Goal: Communication & Community: Ask a question

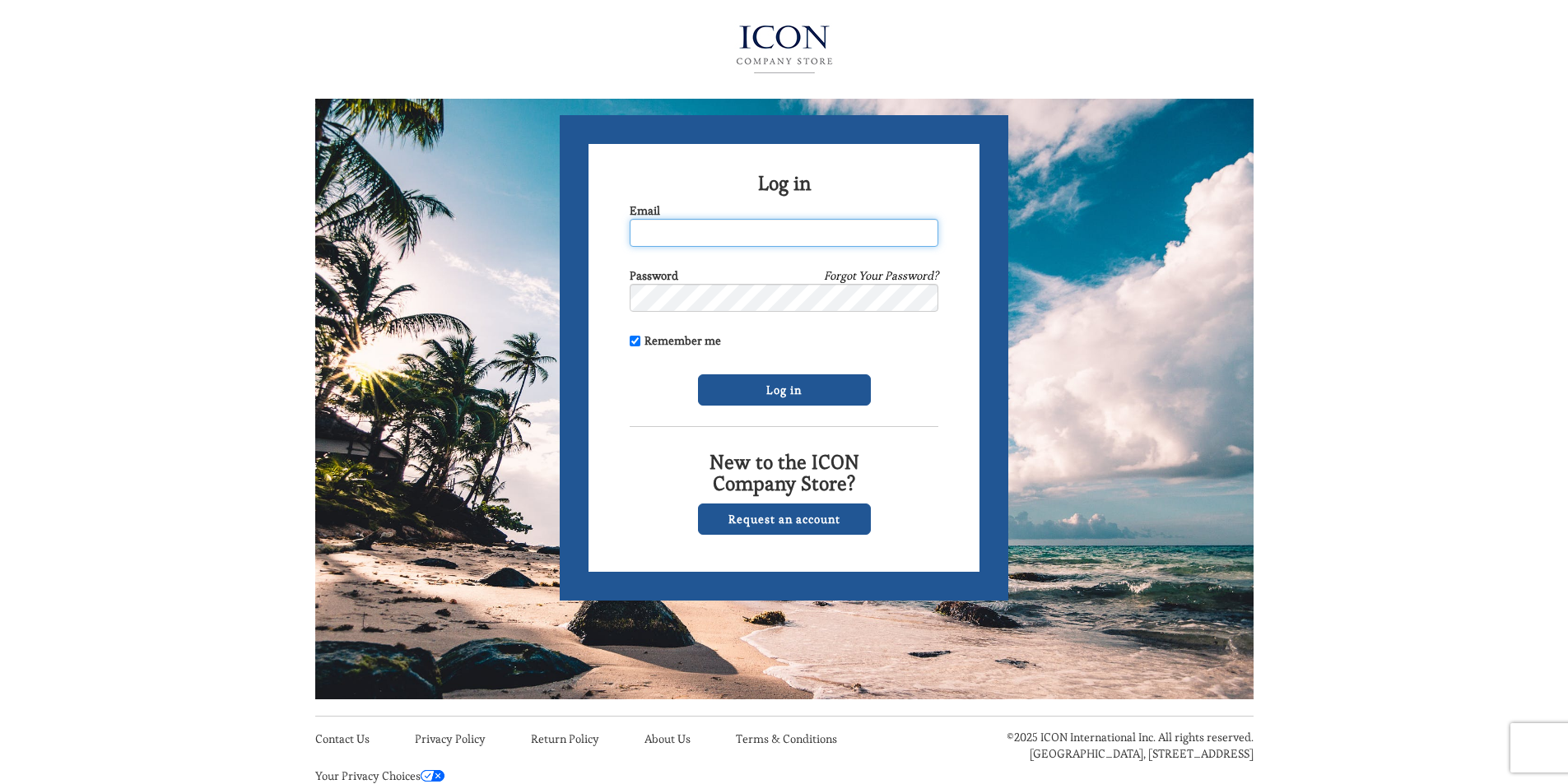
click at [742, 226] on input "Email" at bounding box center [784, 232] width 309 height 28
type input "cuevas102@comcast.net"
click at [769, 282] on div "Password Forgot Your Password?" at bounding box center [784, 290] width 309 height 45
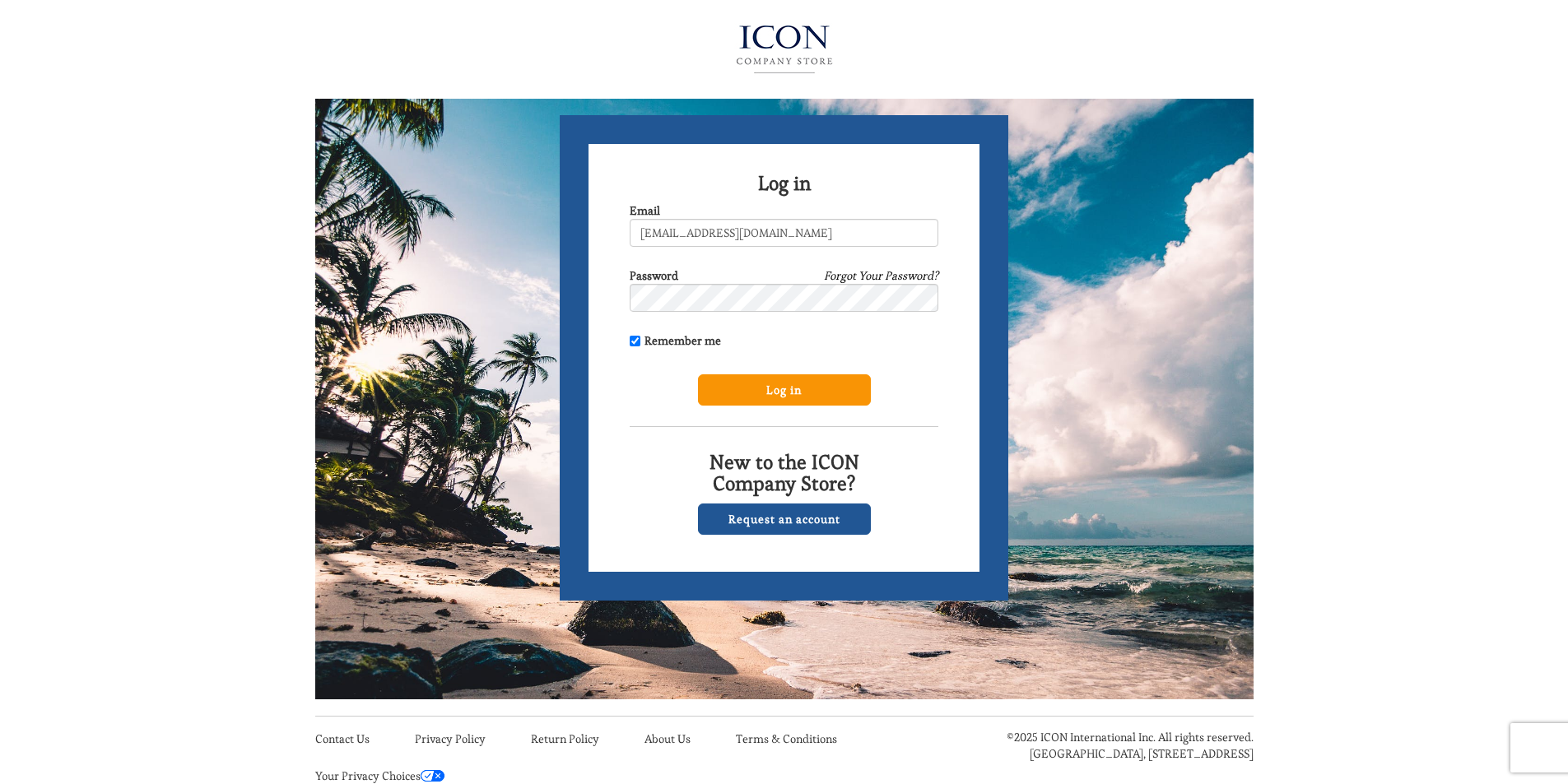
click at [820, 387] on input "Log in" at bounding box center [784, 389] width 173 height 31
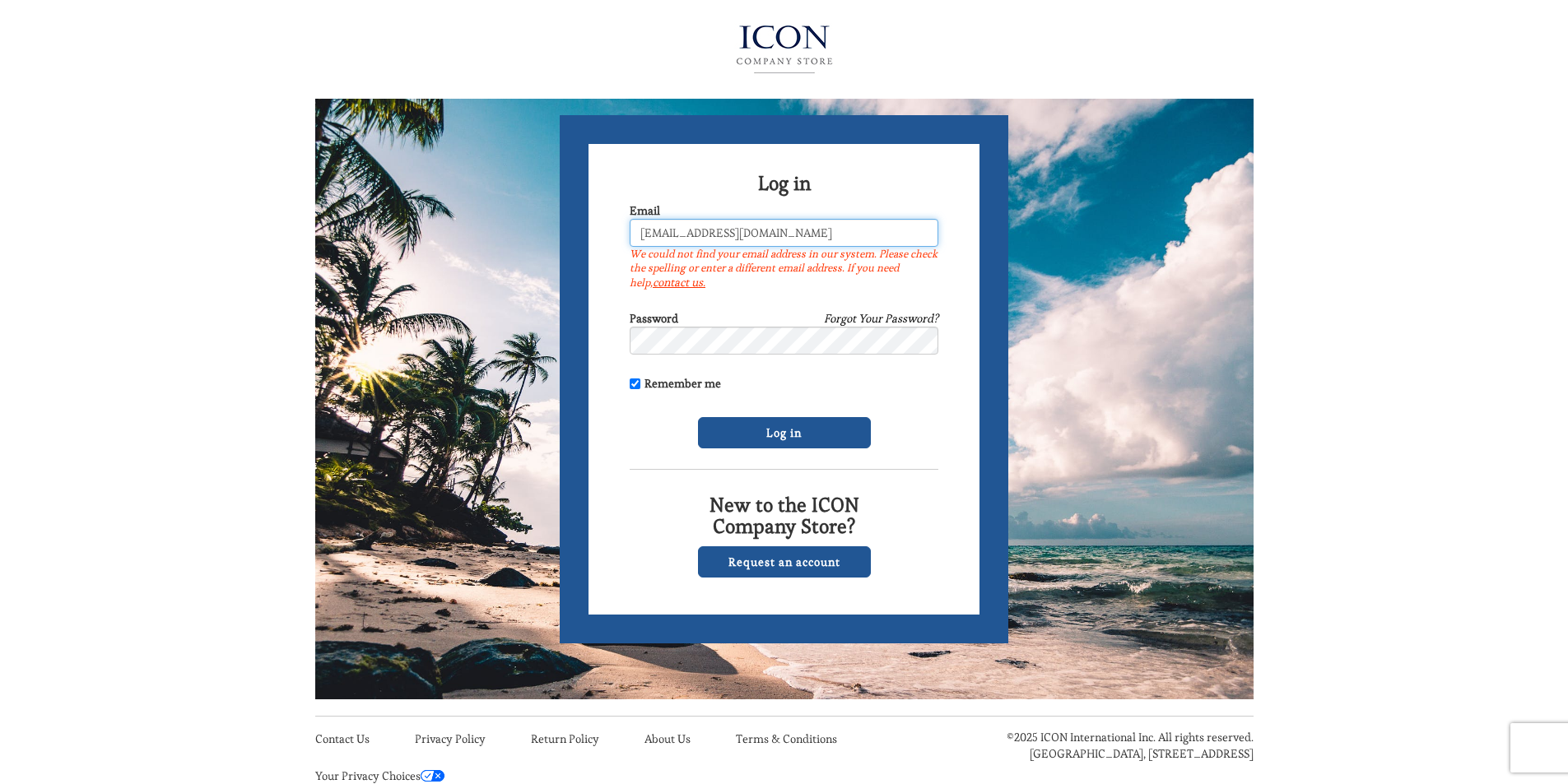
click at [763, 228] on input "cuevas102@comcast.net" at bounding box center [784, 232] width 309 height 28
type input "c"
type input "cuevas102@comcast.net"
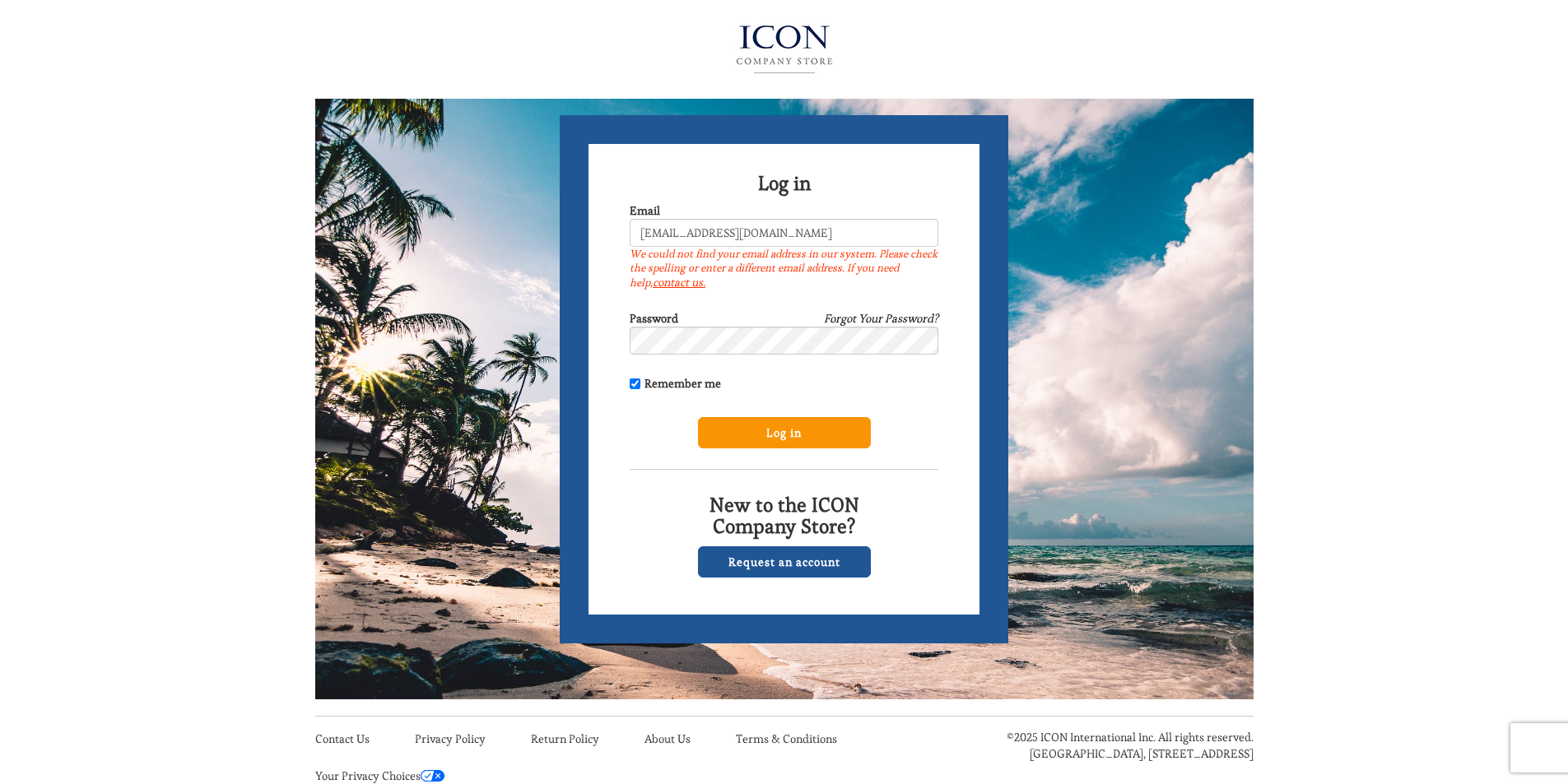
click at [776, 425] on input "Log in" at bounding box center [784, 432] width 173 height 31
click at [655, 285] on link "contact us." at bounding box center [679, 281] width 52 height 15
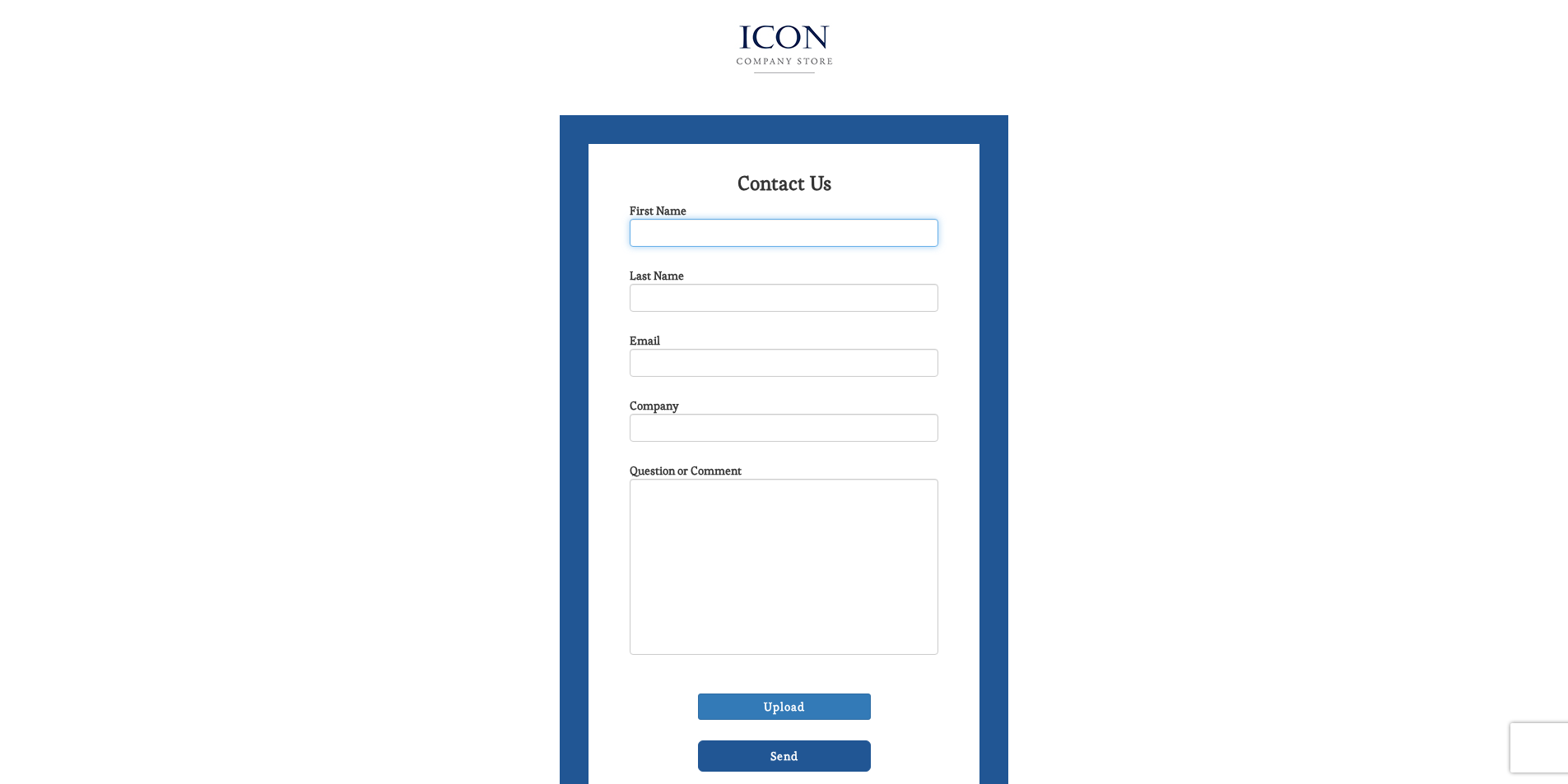
click at [768, 238] on input "First Name" at bounding box center [784, 232] width 309 height 28
